Goal: Navigation & Orientation: Find specific page/section

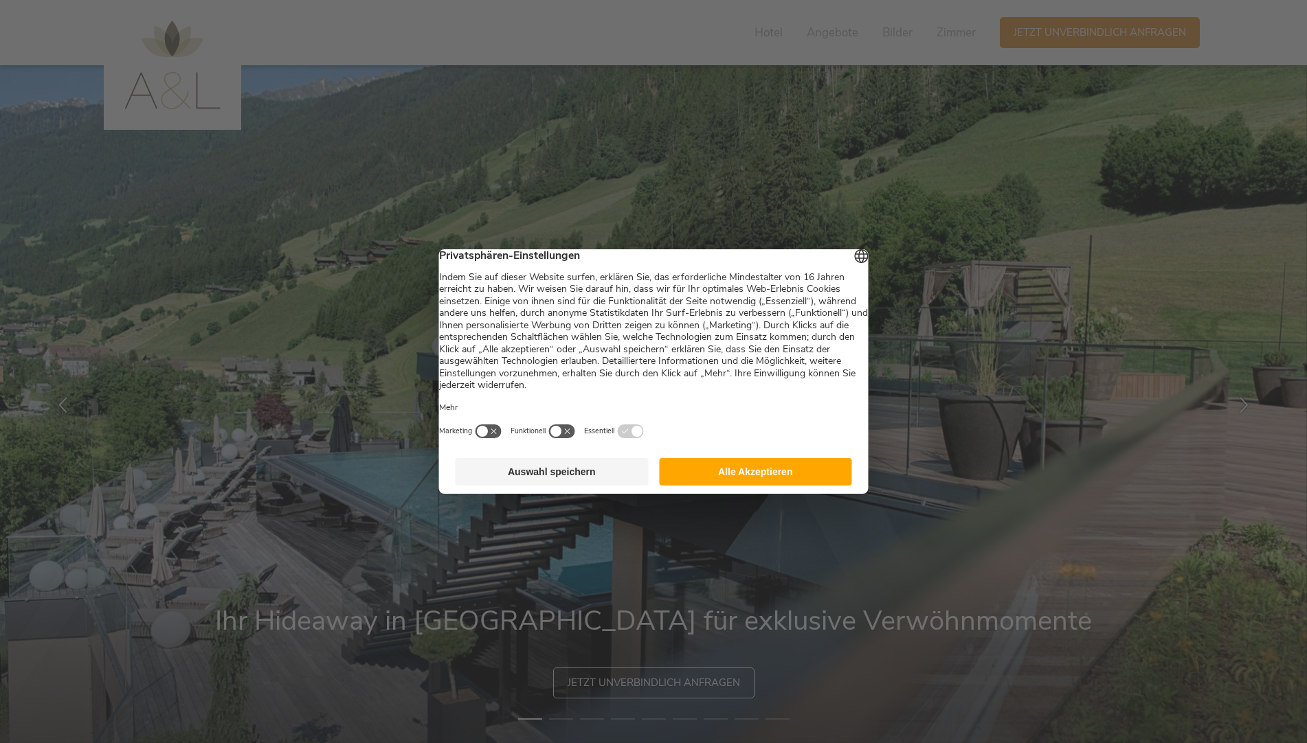
click at [765, 485] on button "Alle Akzeptieren" at bounding box center [755, 471] width 193 height 27
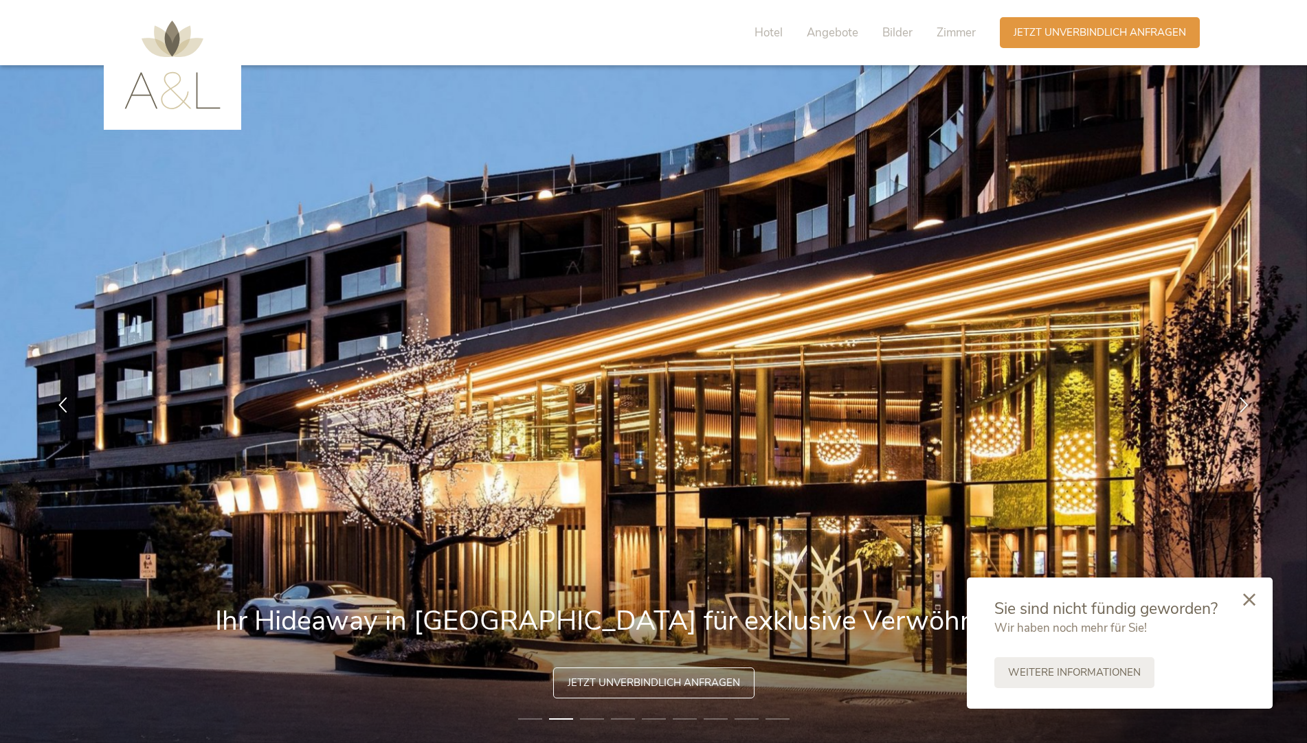
click at [1250, 605] on icon at bounding box center [1249, 600] width 12 height 12
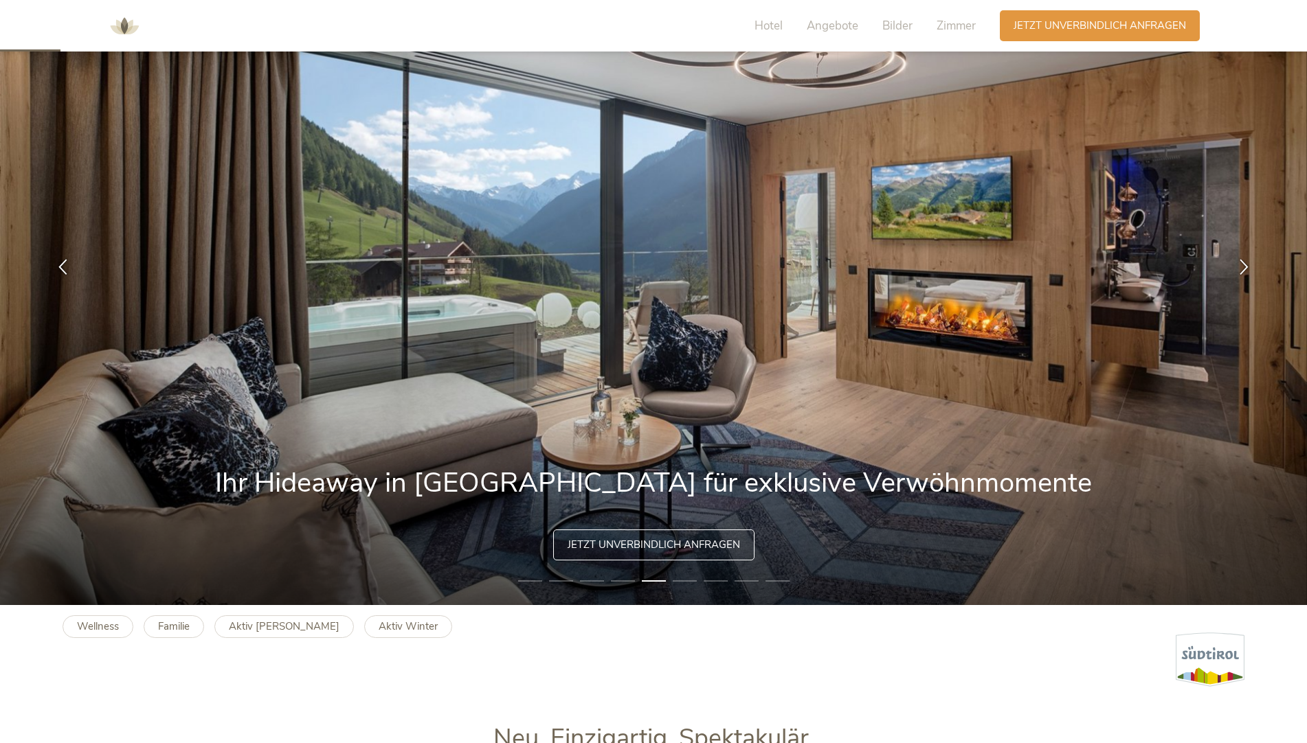
scroll to position [137, 0]
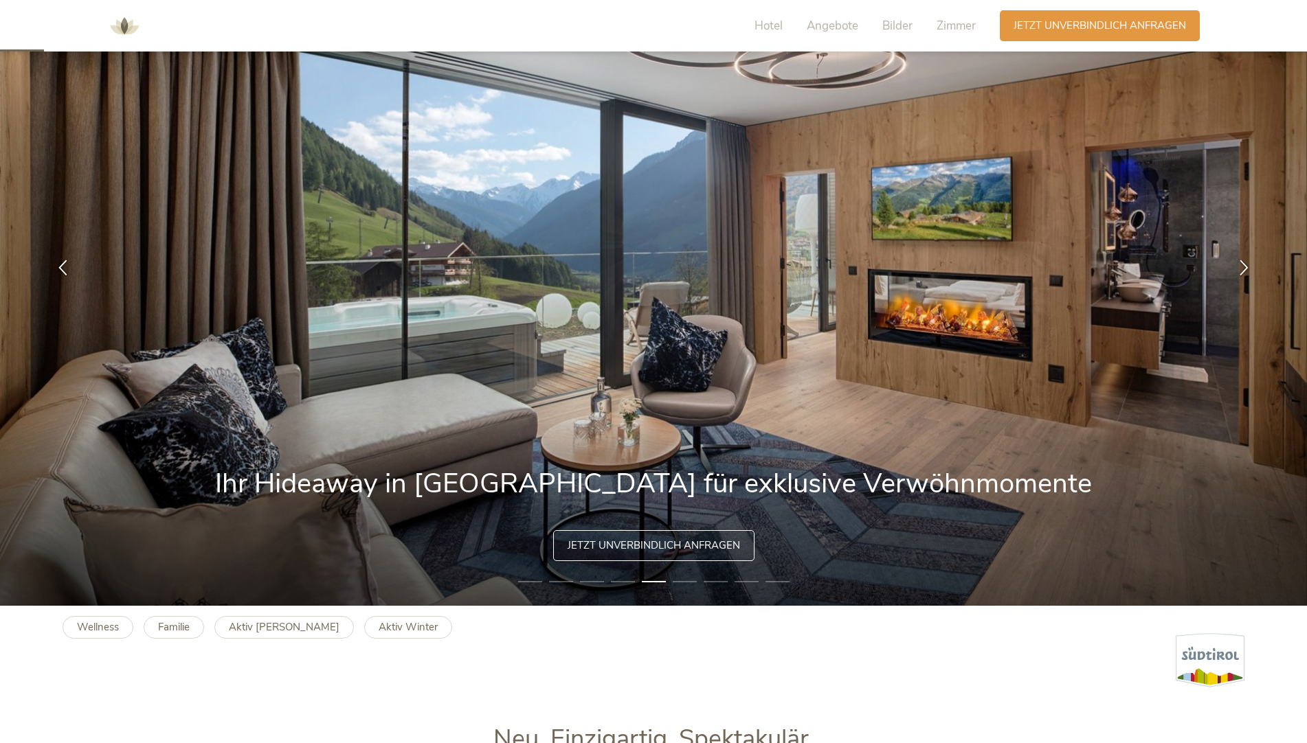
click at [1099, 300] on img at bounding box center [653, 267] width 1307 height 678
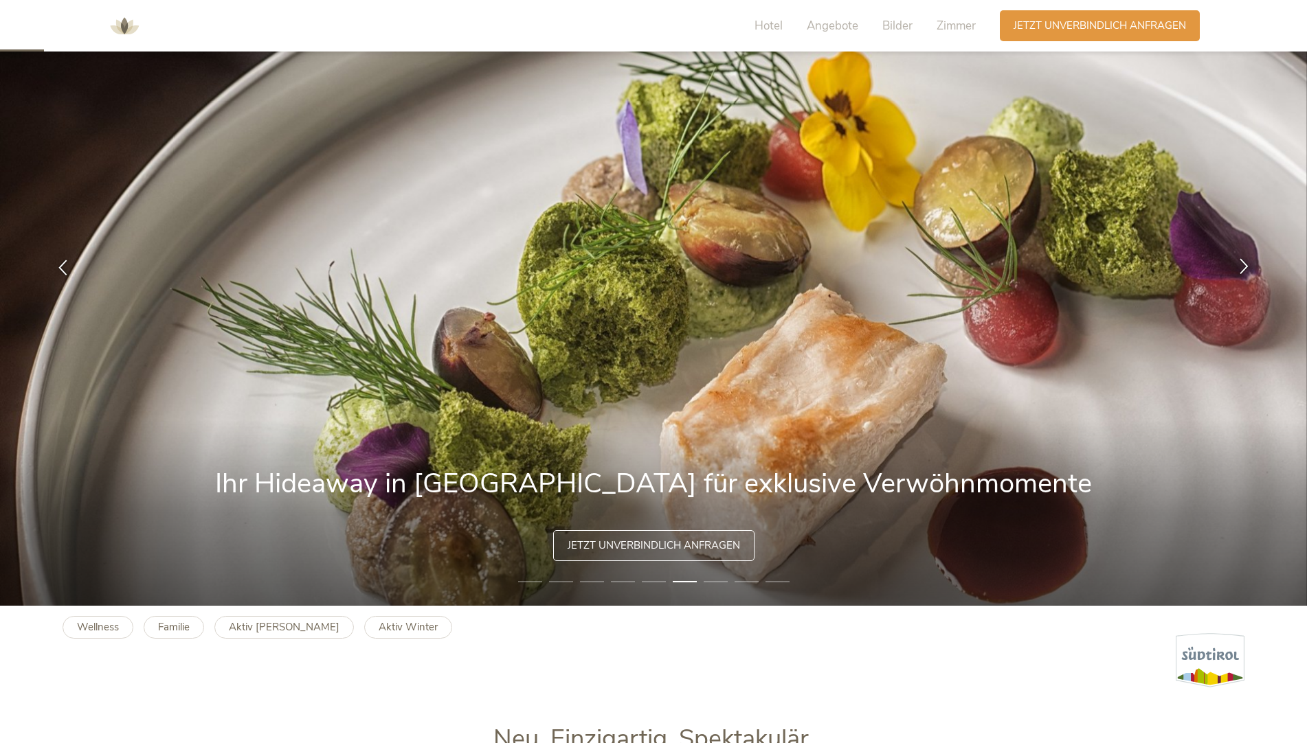
click at [1244, 260] on icon at bounding box center [1244, 266] width 16 height 16
click at [1243, 269] on icon at bounding box center [1244, 266] width 16 height 16
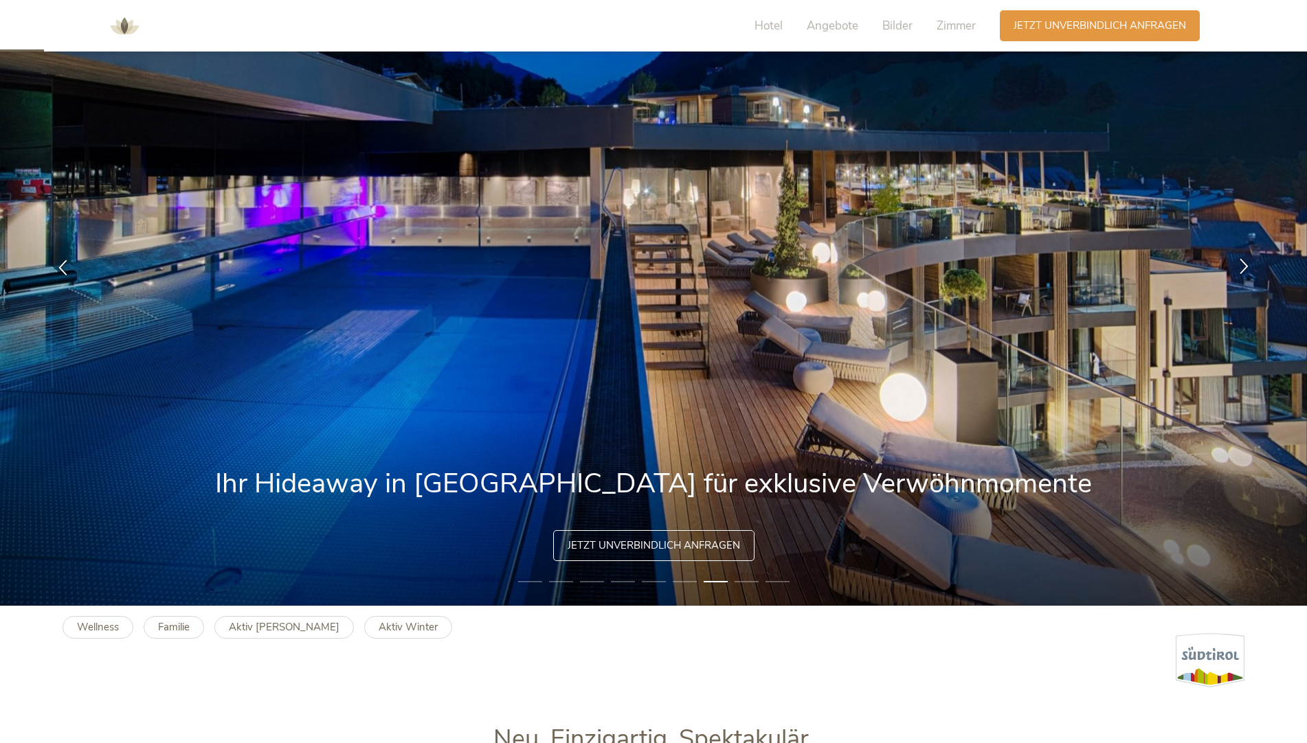
click at [1243, 269] on icon at bounding box center [1244, 266] width 16 height 16
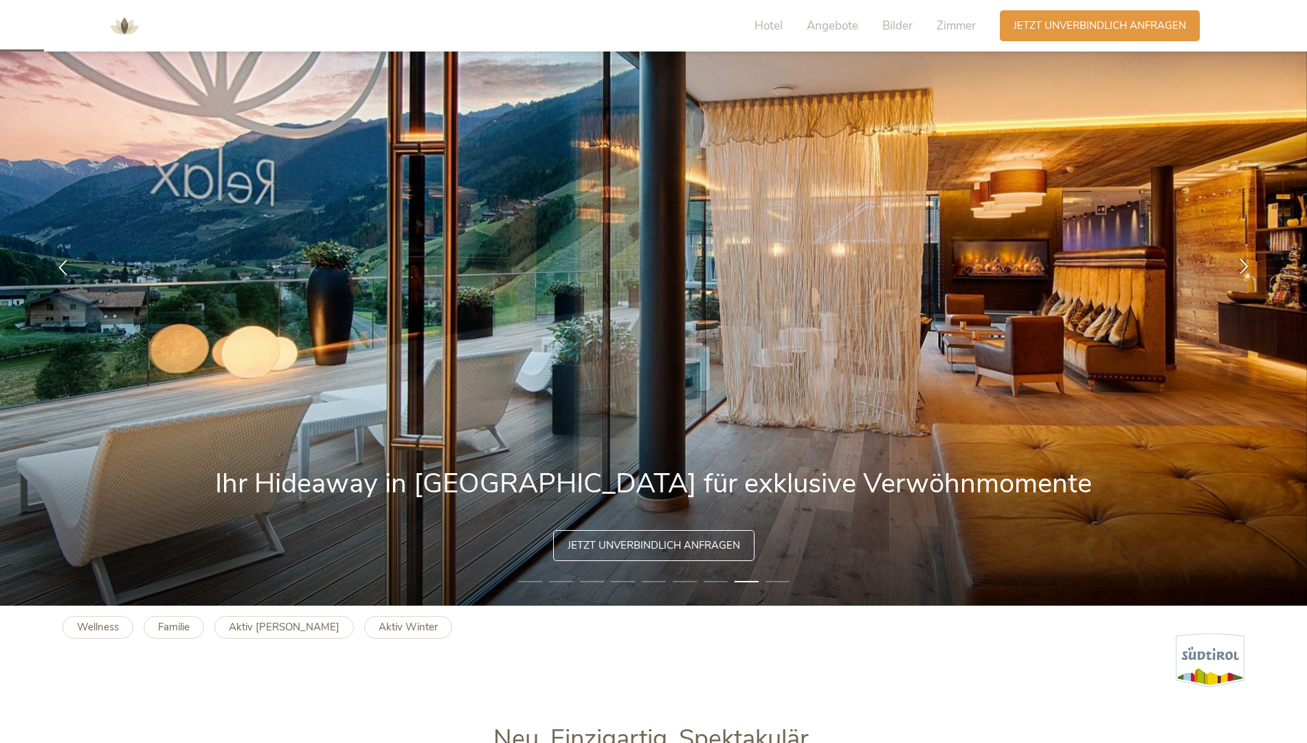
click at [1243, 269] on icon at bounding box center [1244, 266] width 16 height 16
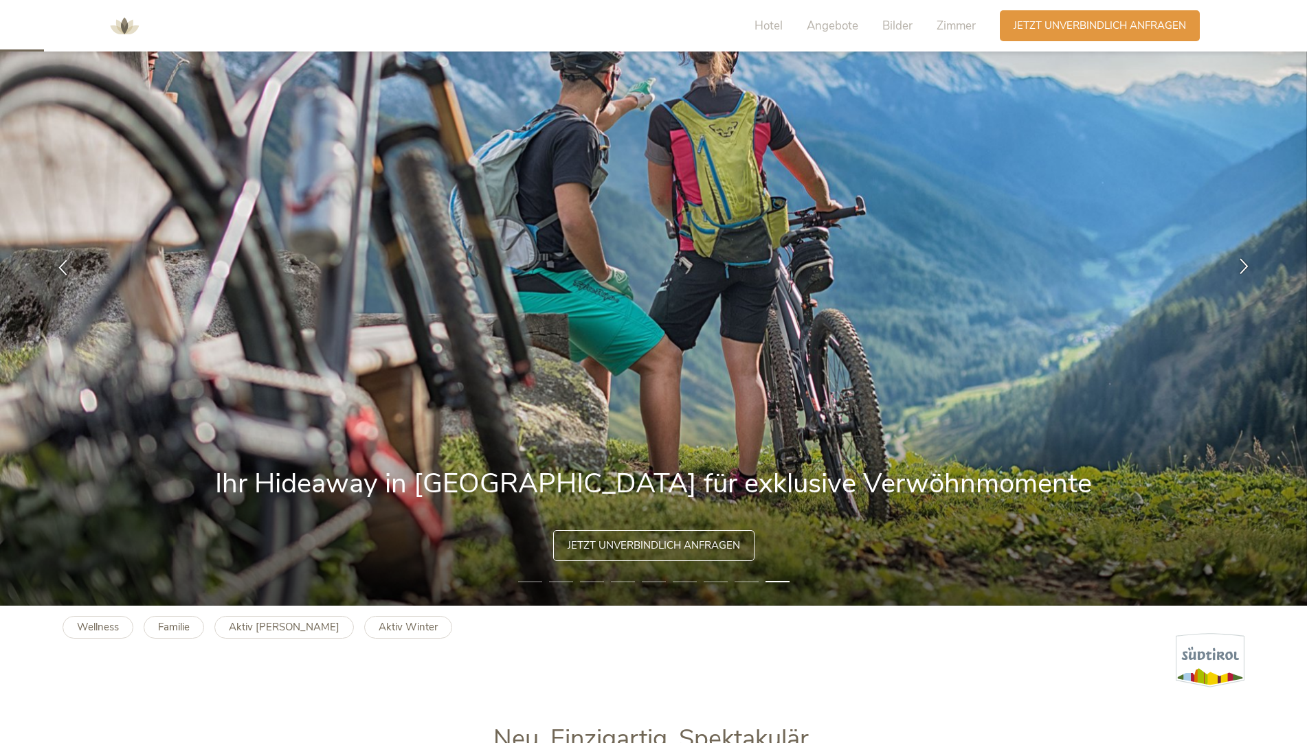
click at [1243, 269] on icon at bounding box center [1244, 266] width 16 height 16
click at [1243, 268] on icon at bounding box center [1244, 266] width 16 height 16
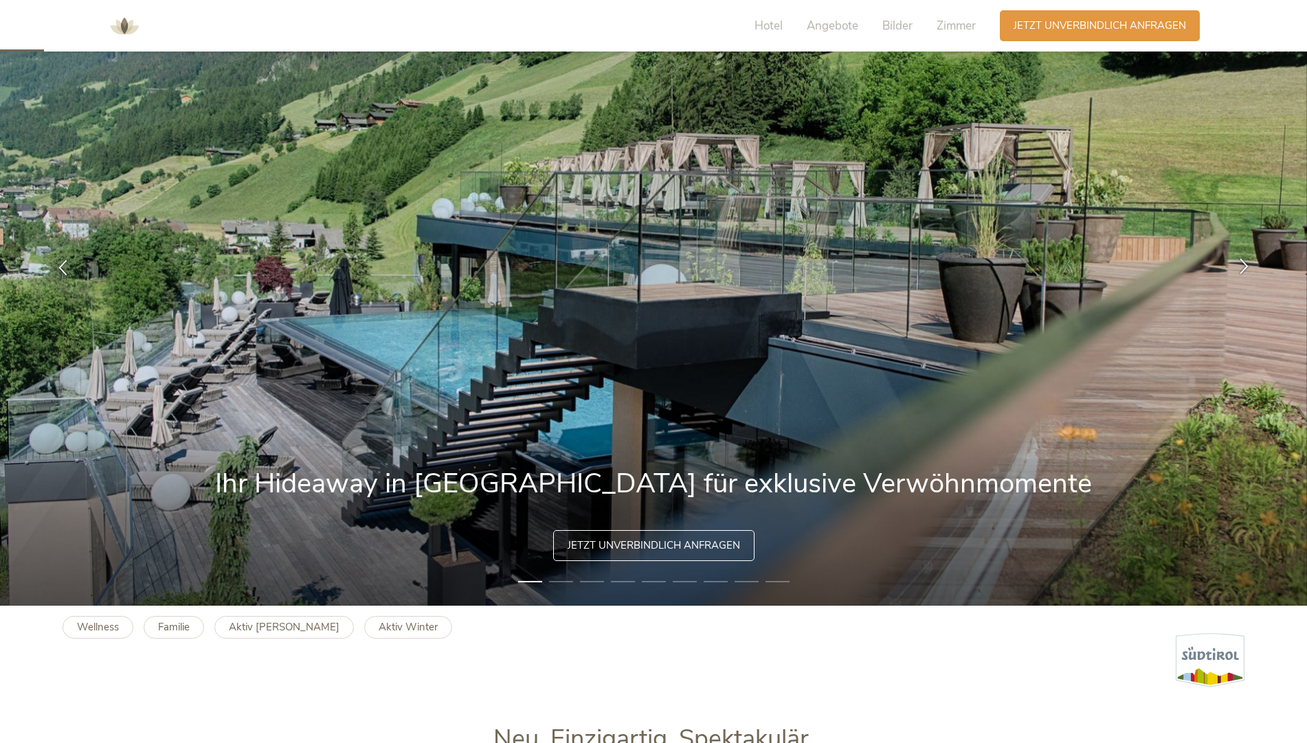
click at [1243, 268] on icon at bounding box center [1244, 266] width 16 height 16
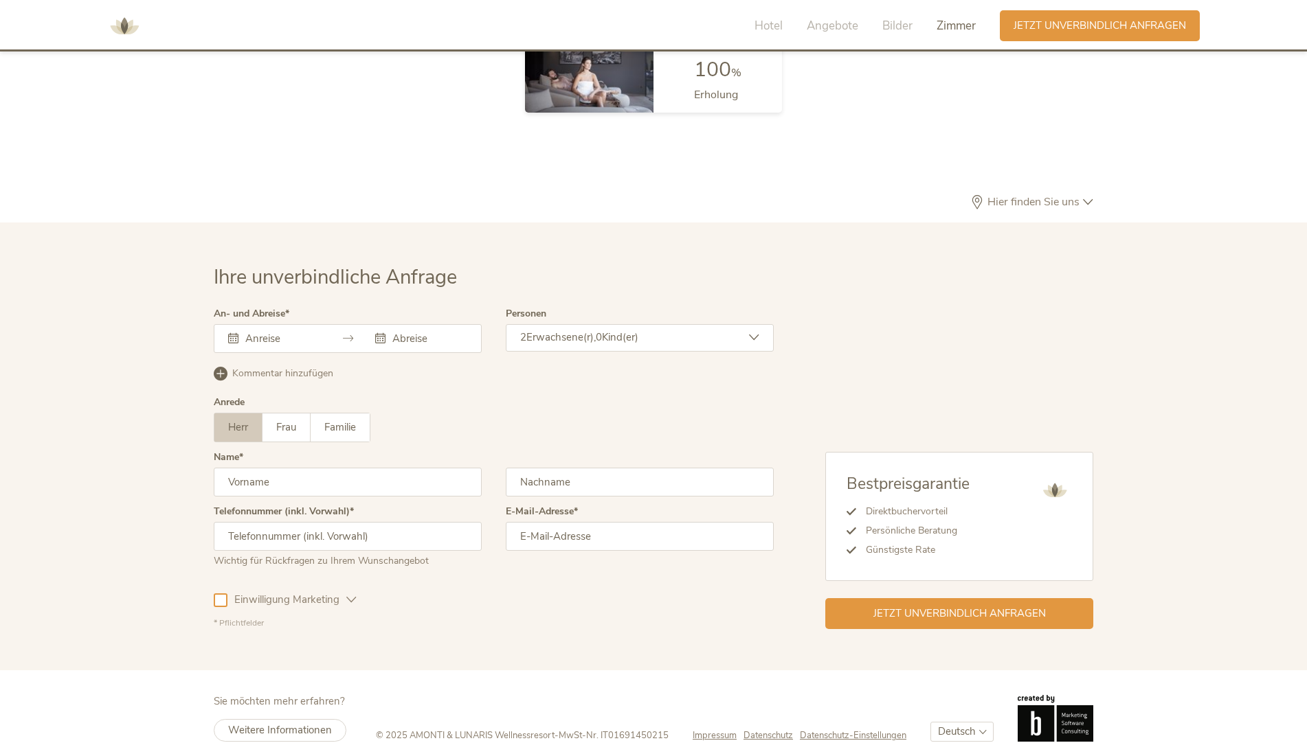
scroll to position [4113, 0]
click at [893, 25] on span "Bilder" at bounding box center [897, 26] width 30 height 16
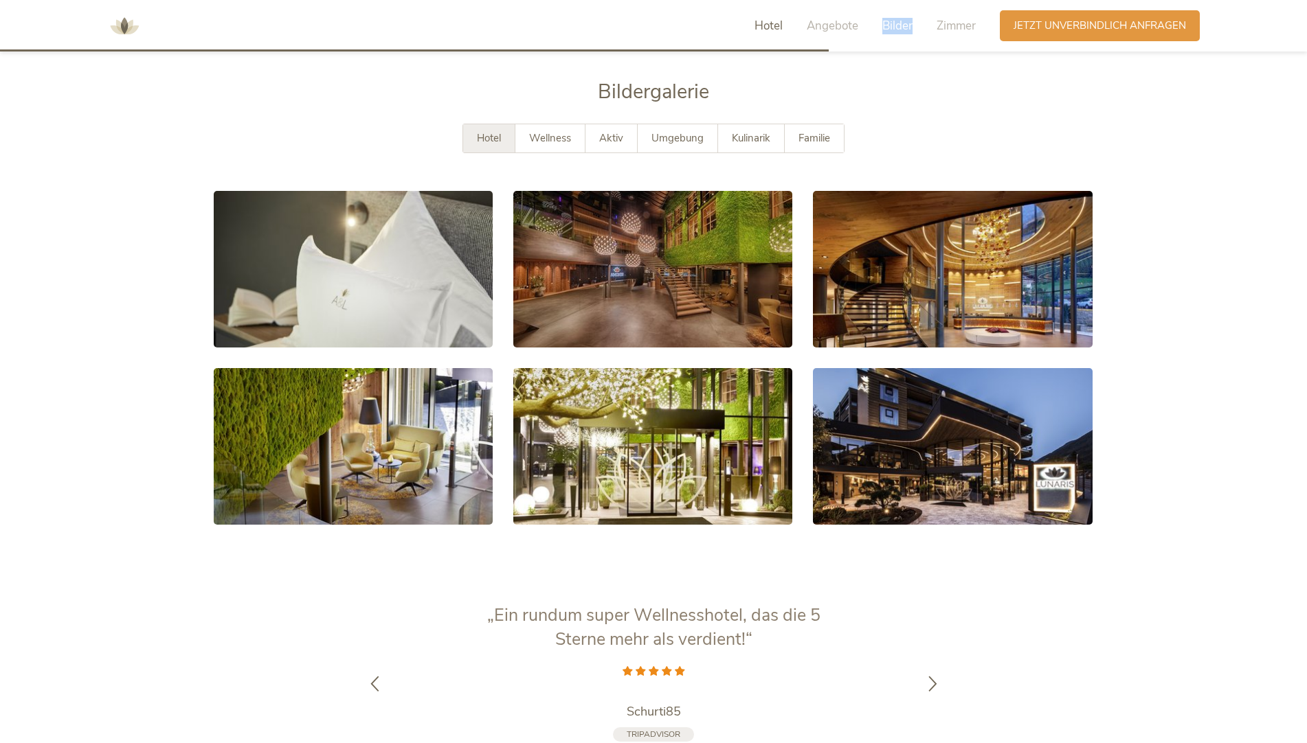
scroll to position [2603, 0]
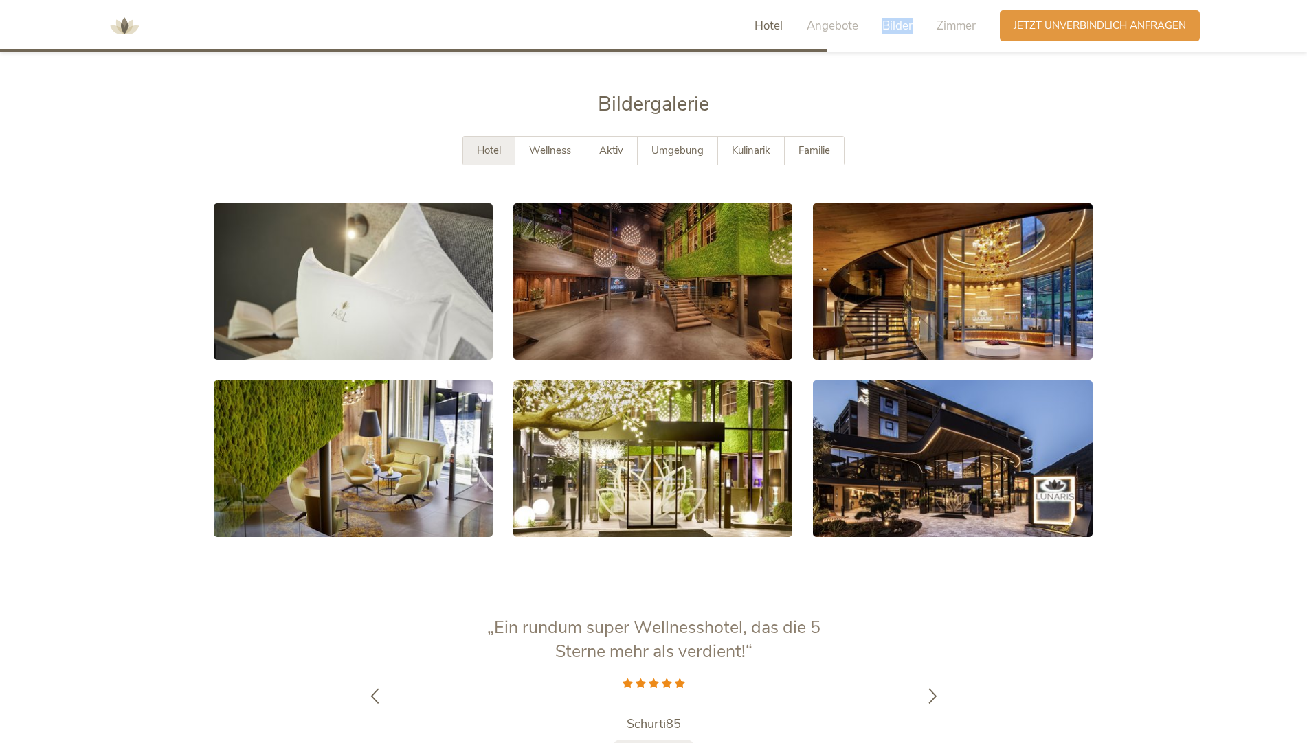
click at [770, 23] on span "Hotel" at bounding box center [768, 26] width 28 height 16
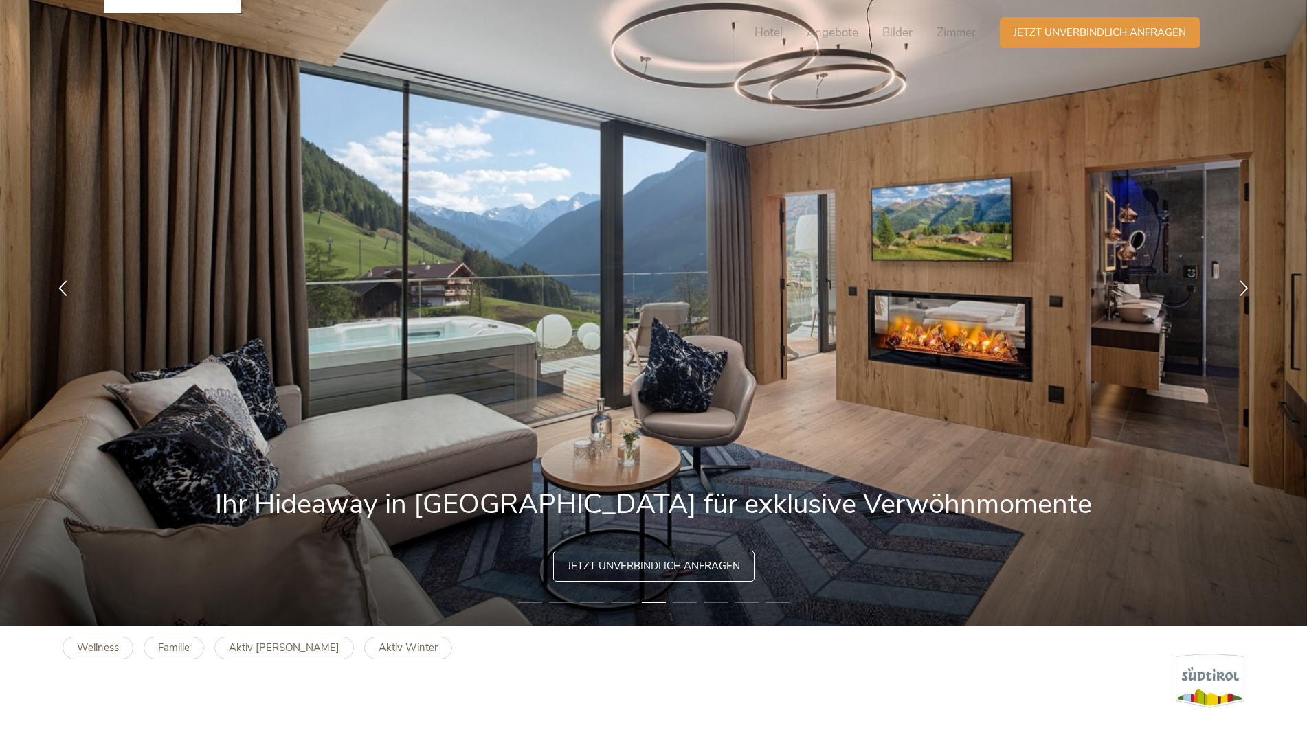
scroll to position [0, 0]
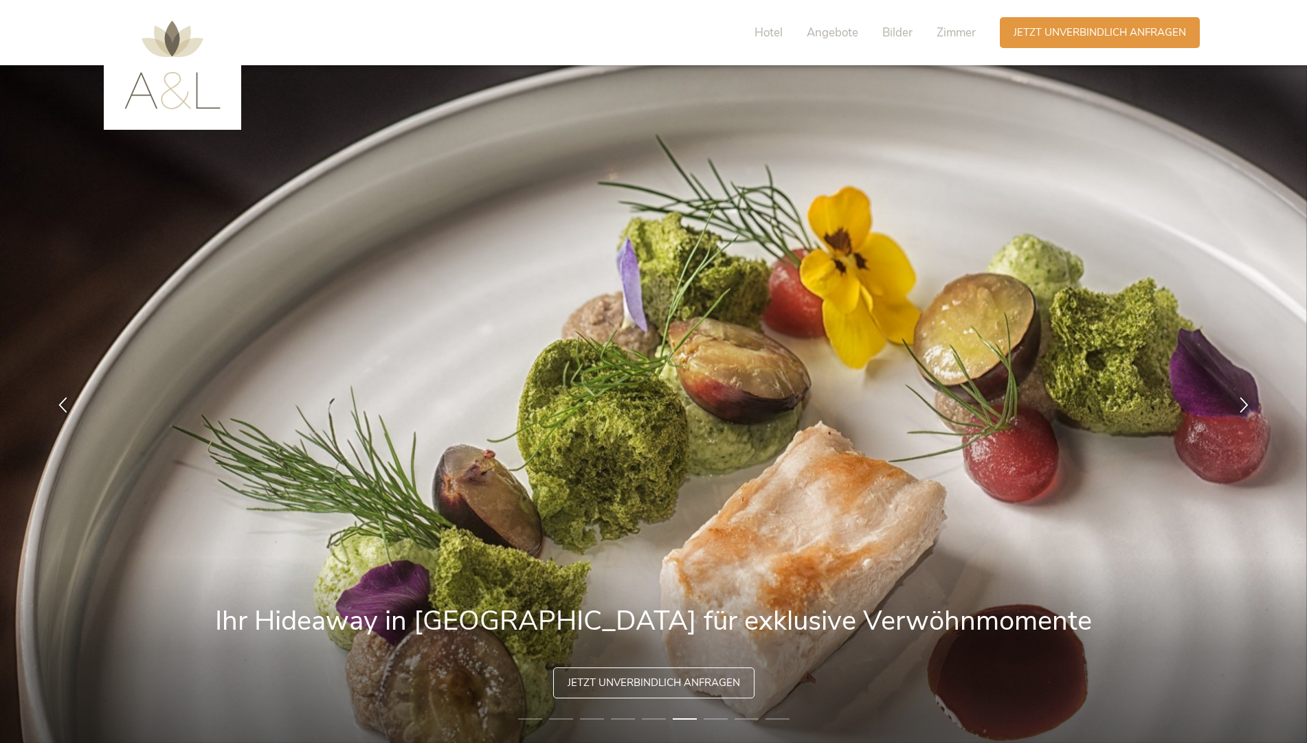
click at [147, 95] on img at bounding box center [172, 65] width 96 height 89
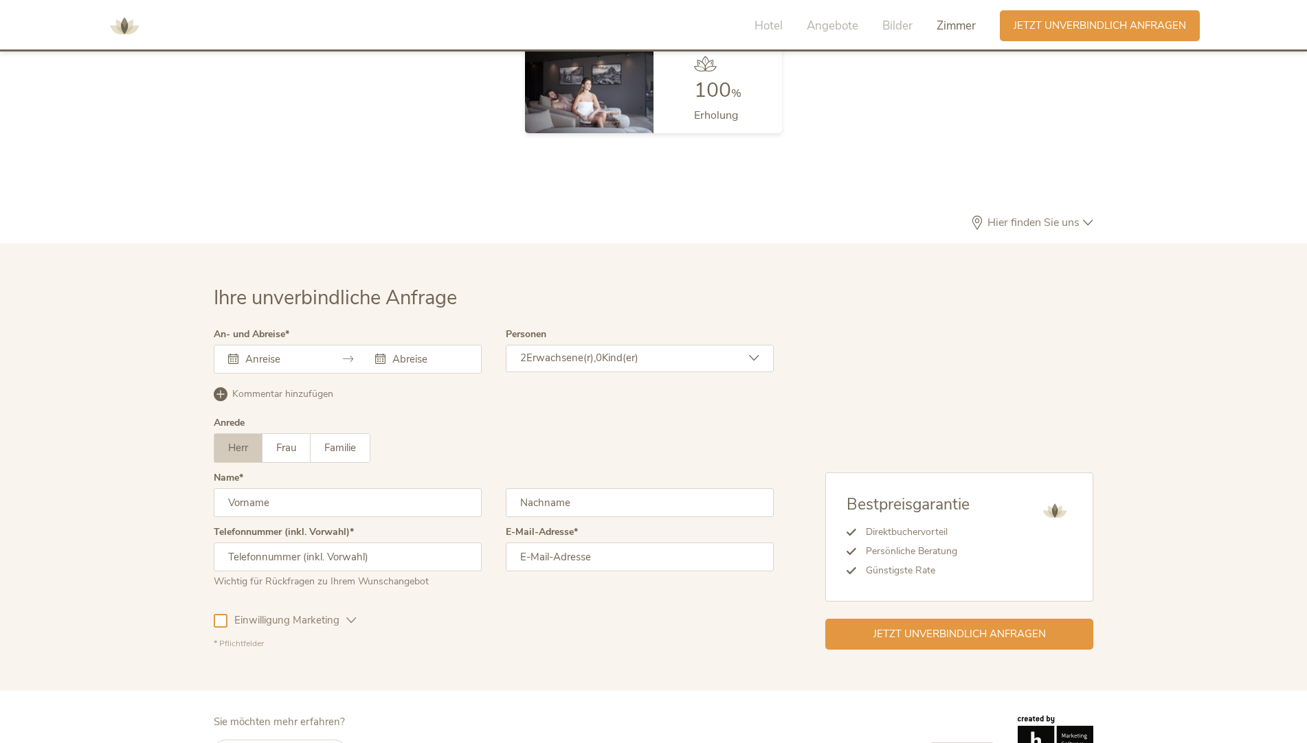
scroll to position [4113, 0]
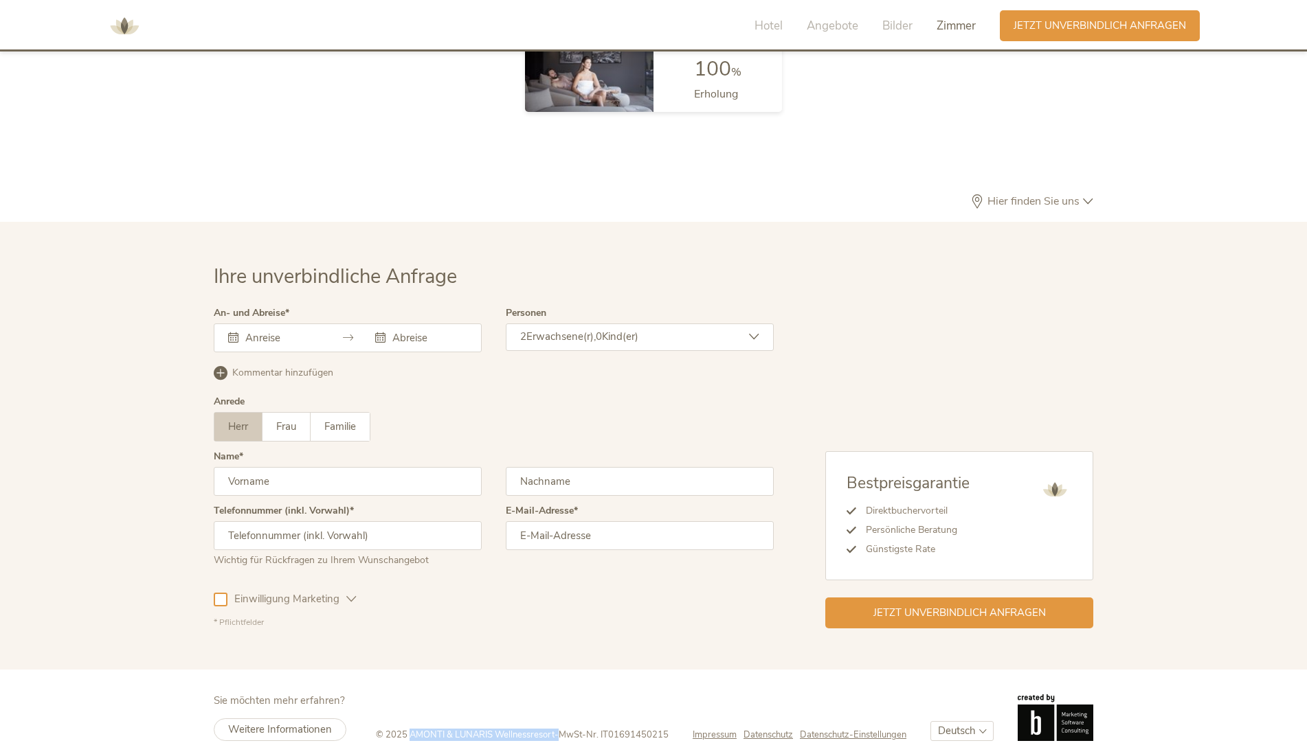
drag, startPoint x: 406, startPoint y: 710, endPoint x: 550, endPoint y: 703, distance: 144.5
click at [550, 703] on div "© 2025 AMONTI & LUNARIS Wellnessresort - MwSt-Nr. IT01691450215 Impressum Daten…" at bounding box center [734, 718] width 717 height 47
copy span "AMONTI & LUNARIS Wellnessresort"
